Goal: Task Accomplishment & Management: Use online tool/utility

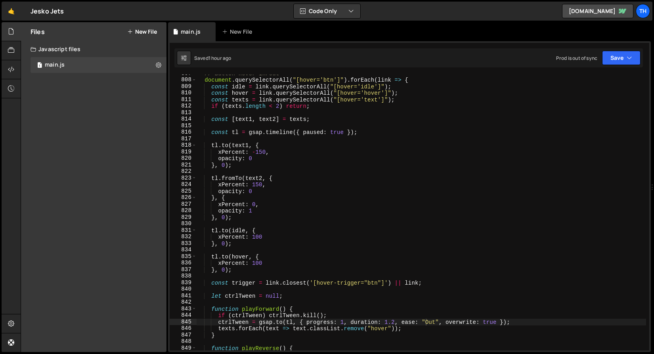
scroll to position [0, 17]
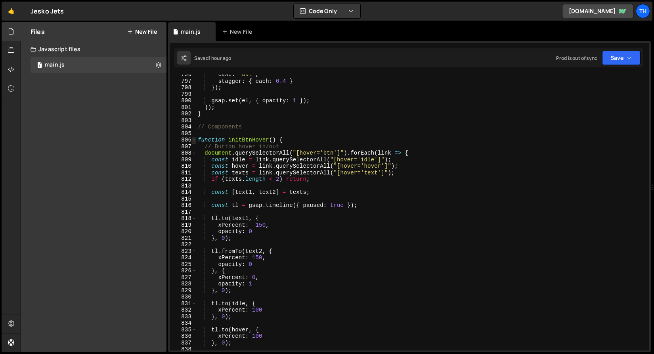
type textarea "ctrlTween = gsap.to(tl, { progress: 1, duration: 1.2, ease: "Out", overwrite: t…"
click at [192, 138] on span at bounding box center [194, 140] width 4 height 7
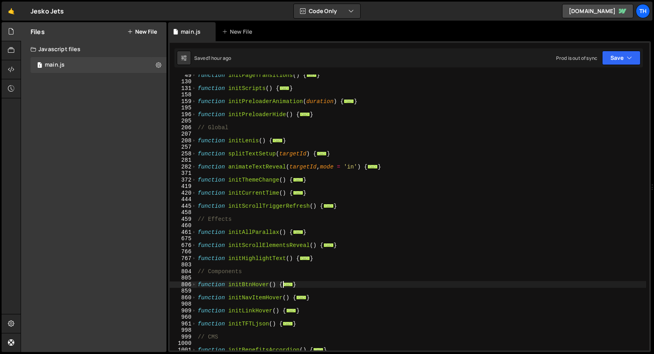
scroll to position [101, 0]
click at [194, 244] on span at bounding box center [194, 245] width 4 height 7
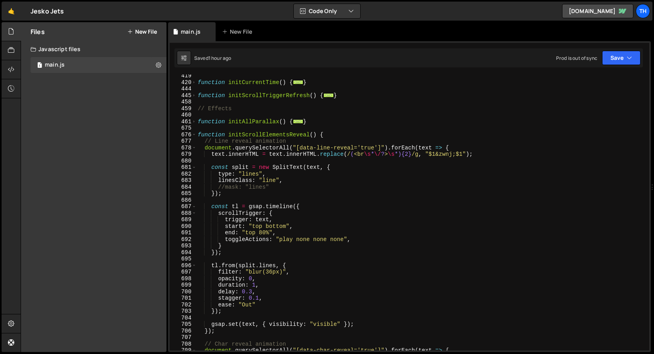
scroll to position [238, 0]
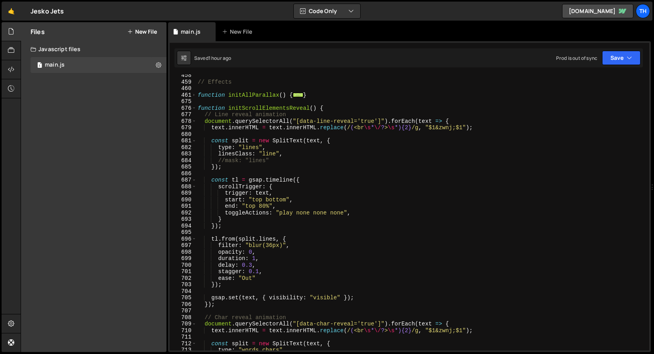
click at [269, 174] on div "// Effects function initAllParallax ( ) { ... } function initScrollElementsReve…" at bounding box center [421, 216] width 450 height 289
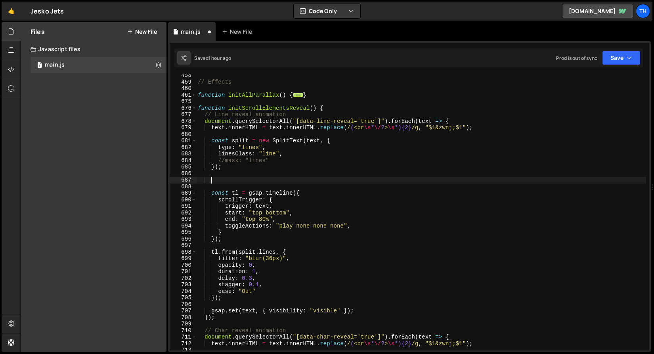
paste textarea "gsap.set(split.words, { display: "inline-block", whiteSpace: "nowrap" });"
click at [253, 146] on div "// Effects function initAllParallax ( ) { ... } function initScrollElementsReve…" at bounding box center [421, 216] width 450 height 289
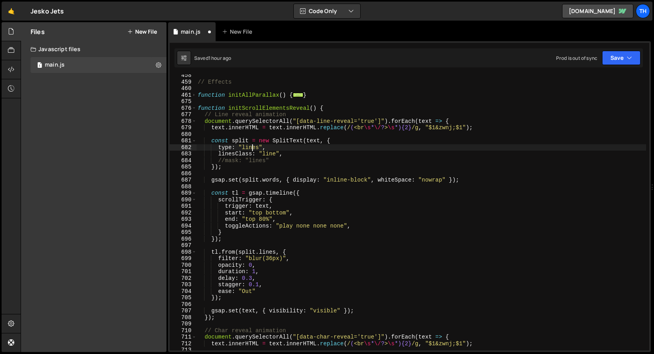
click at [253, 146] on div "// Effects function initAllParallax ( ) { ... } function initScrollElementsReve…" at bounding box center [421, 216] width 450 height 289
click at [275, 178] on div "// Effects function initAllParallax ( ) { ... } function initScrollElementsReve…" at bounding box center [421, 216] width 450 height 289
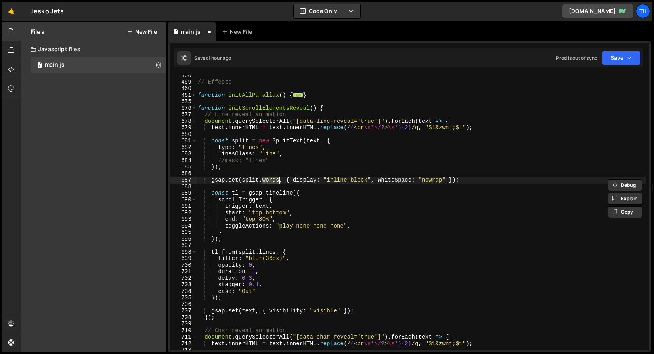
paste textarea "line"
click at [618, 60] on button "Save" at bounding box center [621, 58] width 38 height 14
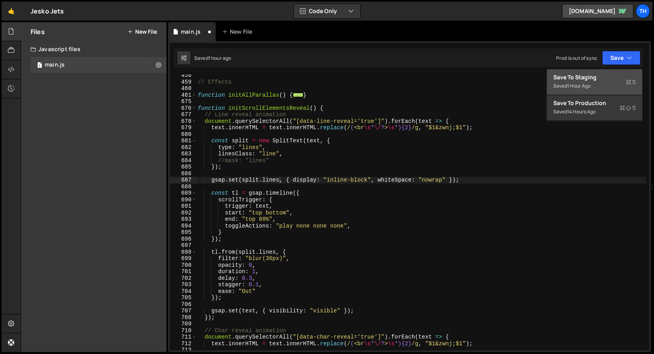
click at [616, 73] on button "Save to Staging S Saved 1 hour ago" at bounding box center [594, 82] width 95 height 26
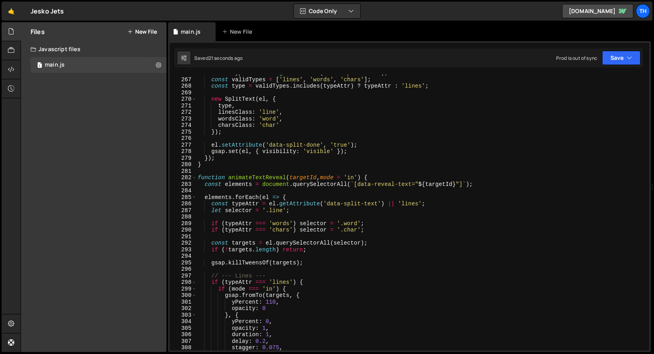
scroll to position [1710, 0]
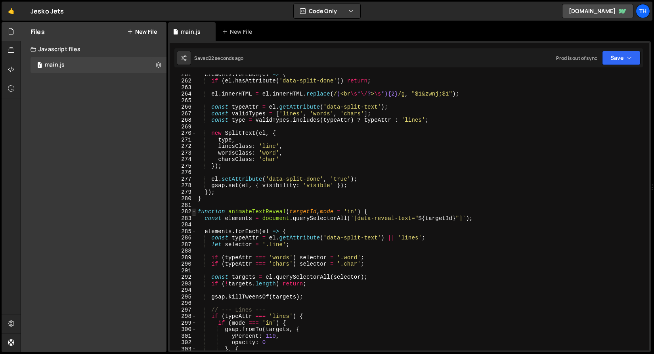
click at [193, 210] on span at bounding box center [194, 211] width 4 height 7
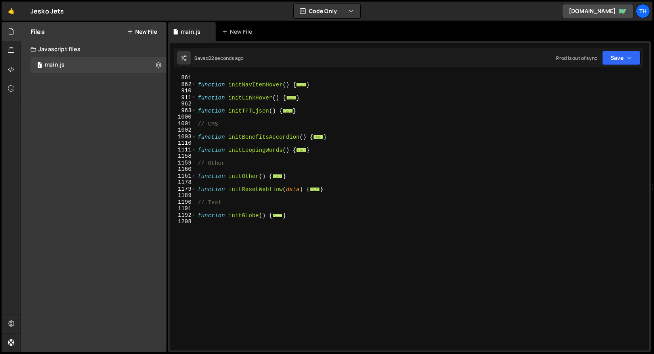
scroll to position [241, 0]
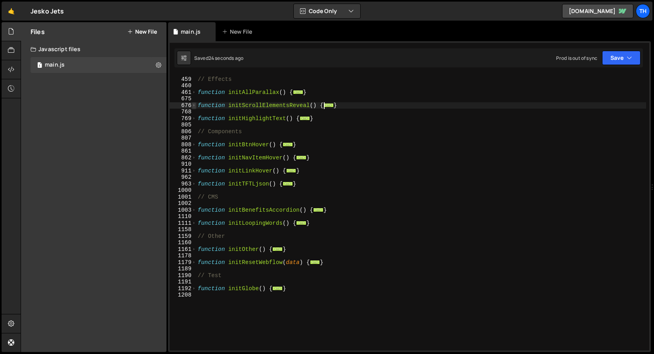
click at [195, 105] on span at bounding box center [194, 105] width 4 height 7
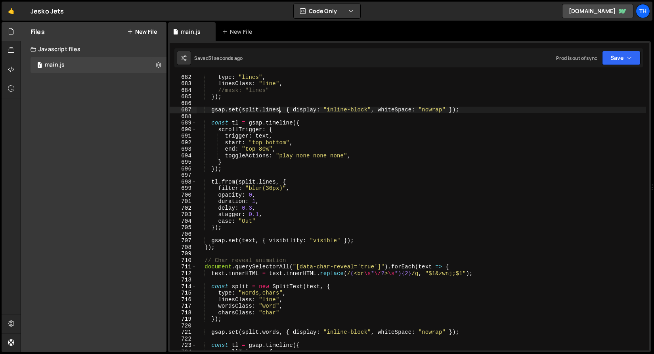
scroll to position [259, 0]
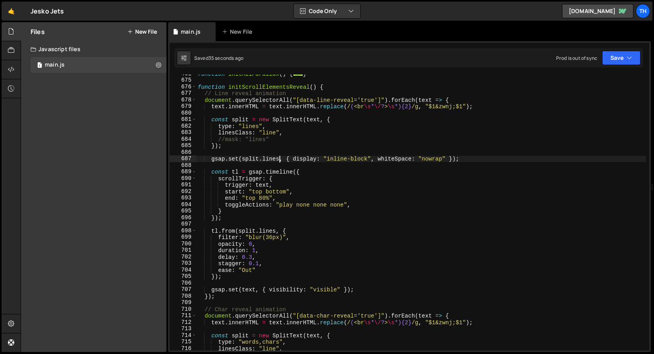
click at [298, 160] on div "function initAllParallax ( ) { ... } function initScrollElementsReveal ( ) { //…" at bounding box center [421, 215] width 450 height 289
click at [300, 185] on div "function initAllParallax ( ) { ... } function initScrollElementsReveal ( ) { //…" at bounding box center [421, 215] width 450 height 289
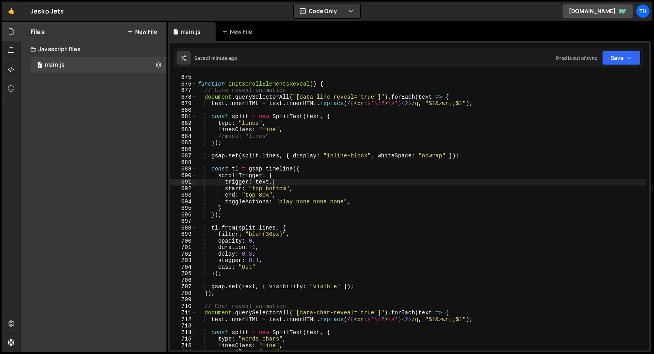
scroll to position [268, 0]
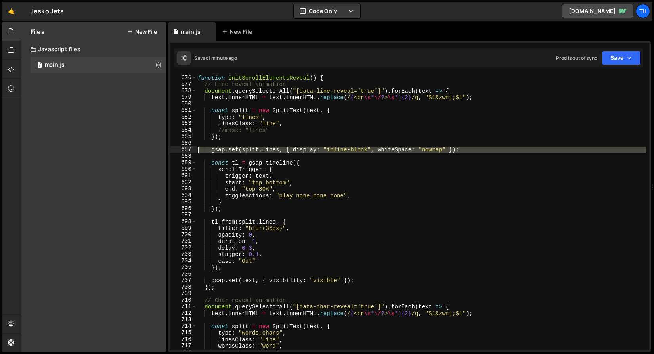
drag, startPoint x: 283, startPoint y: 154, endPoint x: 88, endPoint y: 149, distance: 195.0
click at [88, 149] on div "Files New File Javascript files 1 main.js 0 CSS files Copy share link Edit File…" at bounding box center [337, 187] width 633 height 330
type textarea "gsap.set(split.lines, { display: "inline-block", whiteSpace: "nowrap" });"
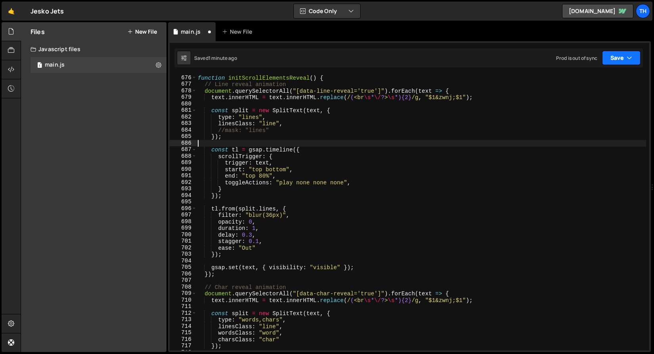
click at [636, 57] on button "Save" at bounding box center [621, 58] width 38 height 14
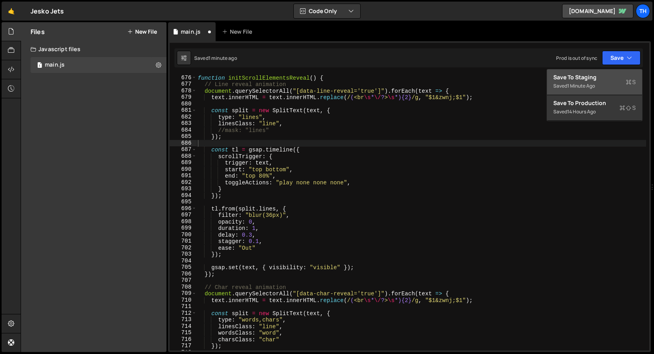
click at [621, 76] on div "Save to Staging S" at bounding box center [594, 77] width 82 height 8
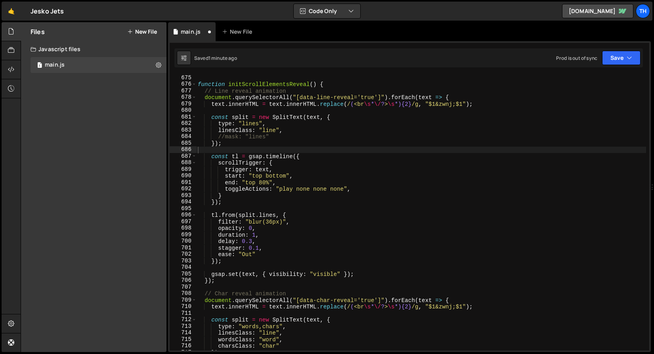
scroll to position [4413, 0]
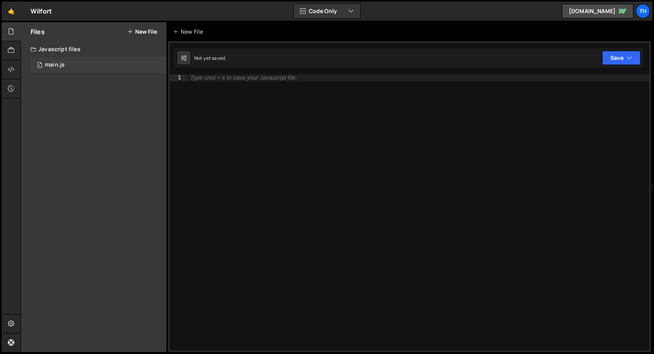
click at [52, 68] on div "main.js" at bounding box center [55, 64] width 20 height 7
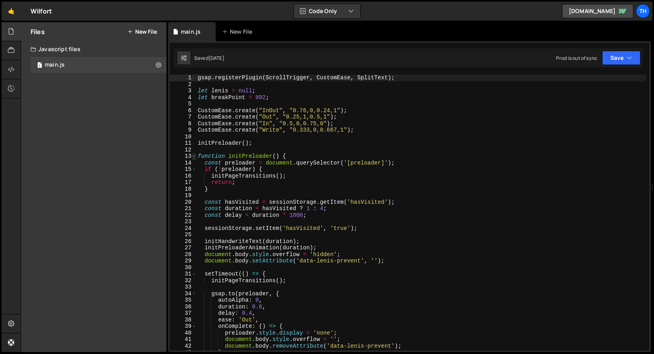
click at [194, 153] on span at bounding box center [194, 156] width 4 height 7
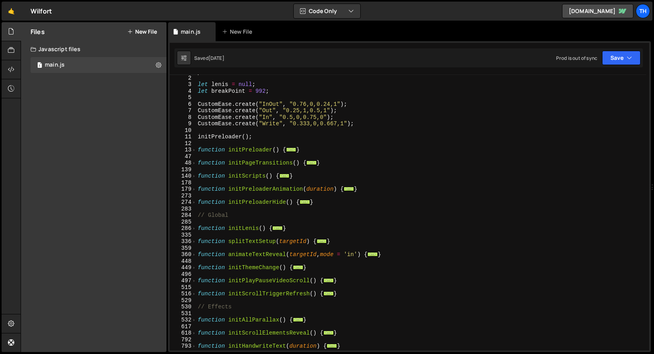
scroll to position [12, 0]
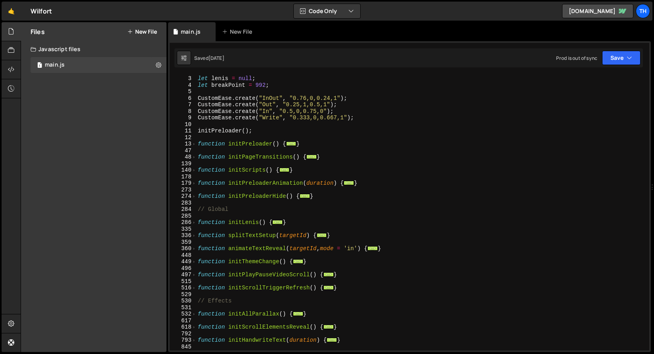
click at [197, 172] on div "let [PERSON_NAME] = null ; let breakPoint = 992 ; CustomEase . create ( "InOut"…" at bounding box center [421, 213] width 450 height 289
click at [195, 240] on div "359" at bounding box center [183, 242] width 27 height 7
click at [195, 244] on div "359" at bounding box center [183, 242] width 27 height 7
click at [195, 247] on span at bounding box center [194, 248] width 4 height 7
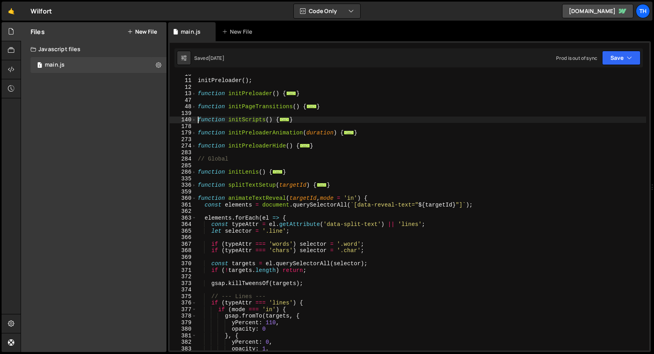
scroll to position [48, 0]
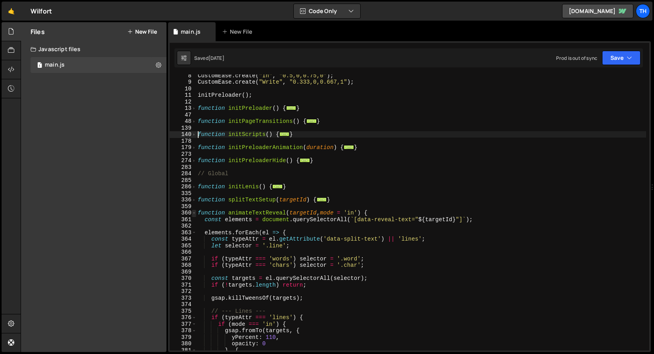
click at [191, 214] on div "360" at bounding box center [183, 213] width 27 height 7
type textarea "function animateTextReveal(targetId, mode = 'in') { const elements = document.q…"
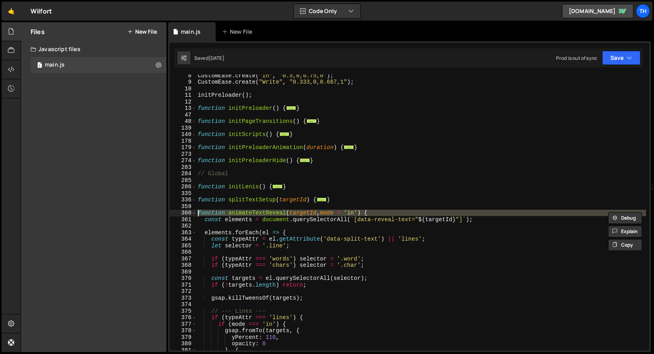
click at [189, 214] on div "360" at bounding box center [183, 213] width 27 height 7
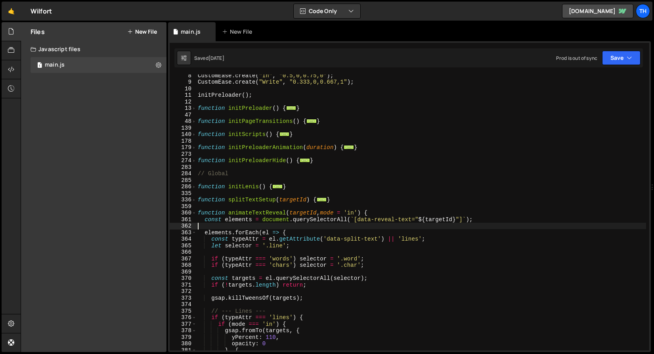
drag, startPoint x: 206, startPoint y: 223, endPoint x: 202, endPoint y: 220, distance: 5.0
click at [206, 223] on div "CustomEase . create ( "In" , "0.5,0,0.75,0" ) ; CustomEase . create ( "Write" ,…" at bounding box center [421, 216] width 450 height 289
drag, startPoint x: 194, startPoint y: 214, endPoint x: 200, endPoint y: 218, distance: 7.1
click at [194, 214] on span at bounding box center [194, 213] width 4 height 7
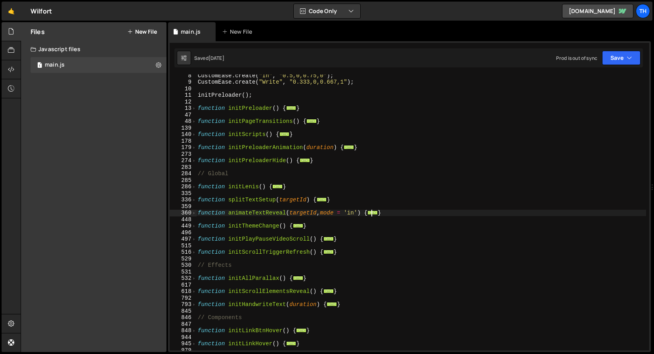
scroll to position [141, 0]
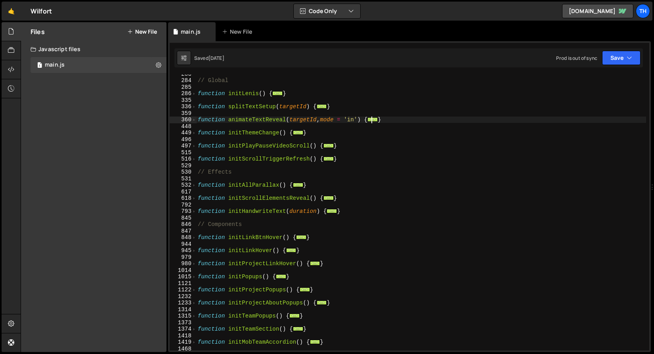
click at [198, 202] on div "// Global function initLenis ( ) { ... } function splitTextSetup ( targetId ) {…" at bounding box center [421, 215] width 450 height 289
click at [195, 197] on span at bounding box center [194, 198] width 4 height 7
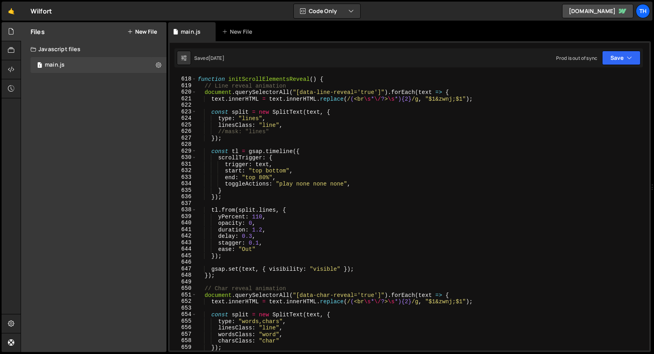
scroll to position [334, 0]
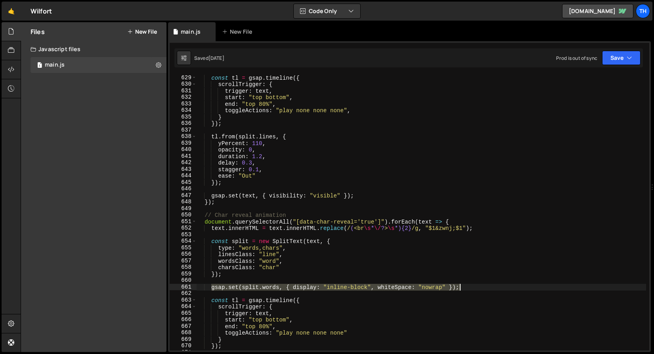
drag, startPoint x: 211, startPoint y: 289, endPoint x: 461, endPoint y: 285, distance: 250.4
click at [461, 285] on div "const tl = gsap . timeline ({ scrollTrigger : { trigger : text , start : "top b…" at bounding box center [421, 218] width 450 height 289
type textarea "gsap.set(split.words, { display: "inline-block", whiteSpace: "nowrap" });"
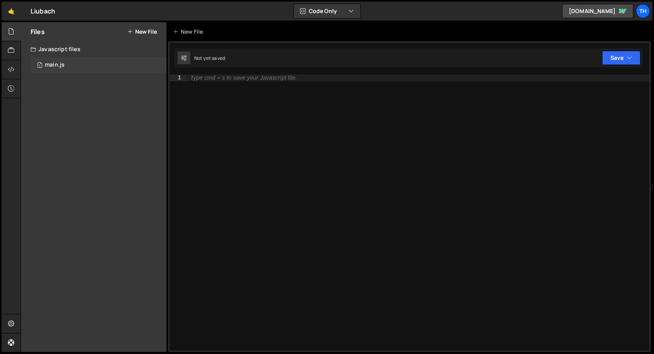
click at [59, 61] on div "1 main.js 0" at bounding box center [99, 65] width 136 height 16
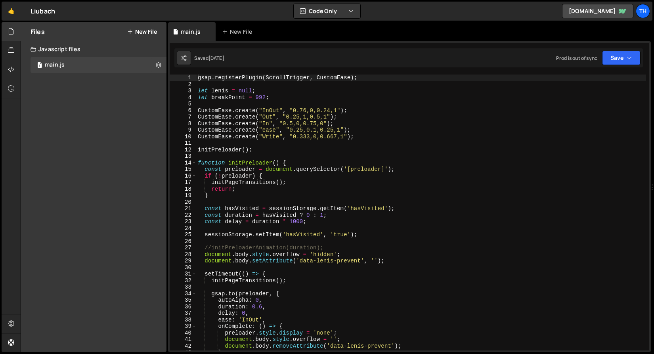
scroll to position [3, 0]
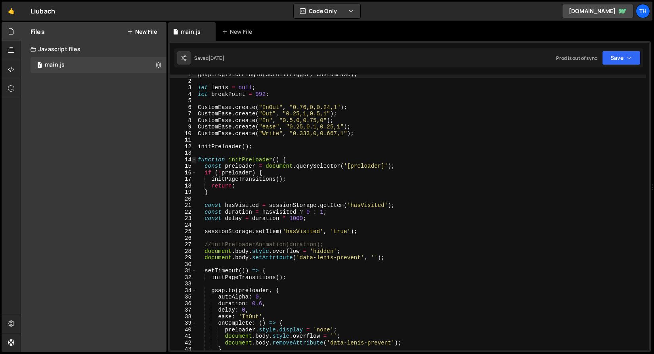
click at [194, 160] on span at bounding box center [194, 160] width 4 height 7
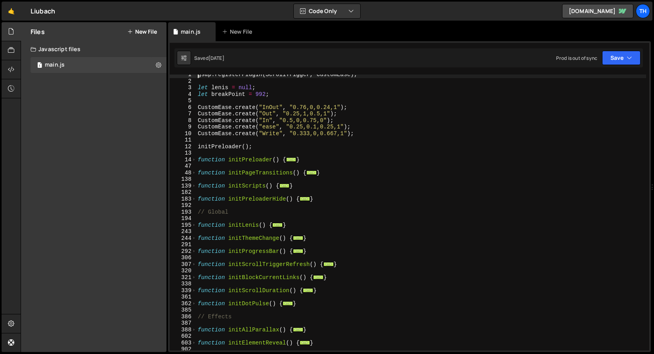
click at [188, 264] on div "307" at bounding box center [183, 264] width 27 height 7
click at [202, 249] on div "gsap . registerPlugin ( ScrollTrigger , CustomEase ) ; let lenis = null ; let b…" at bounding box center [421, 215] width 450 height 289
type textarea "function initProgressBar() {"
click at [192, 266] on span at bounding box center [194, 264] width 4 height 7
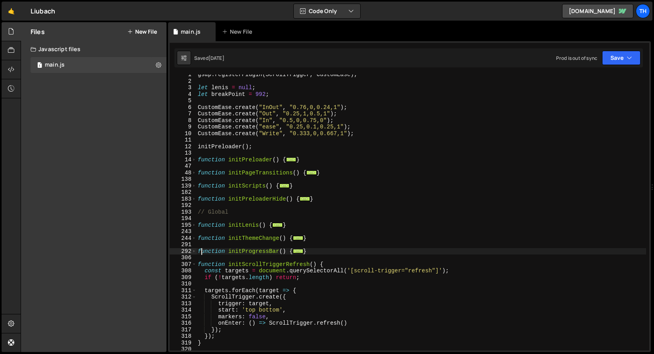
scroll to position [87, 0]
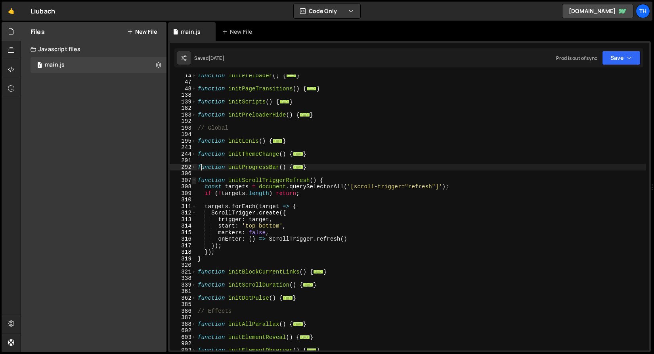
click at [192, 182] on span at bounding box center [194, 180] width 4 height 7
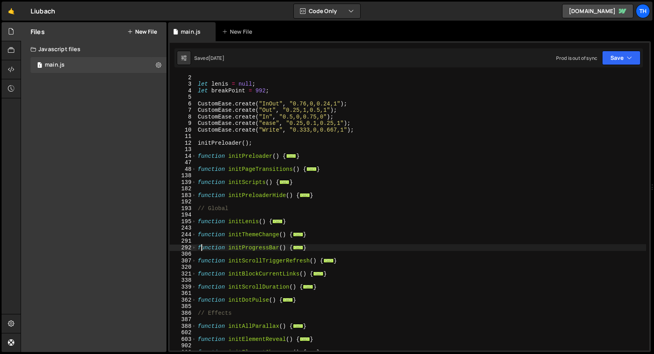
scroll to position [0, 0]
